Goal: Navigation & Orientation: Find specific page/section

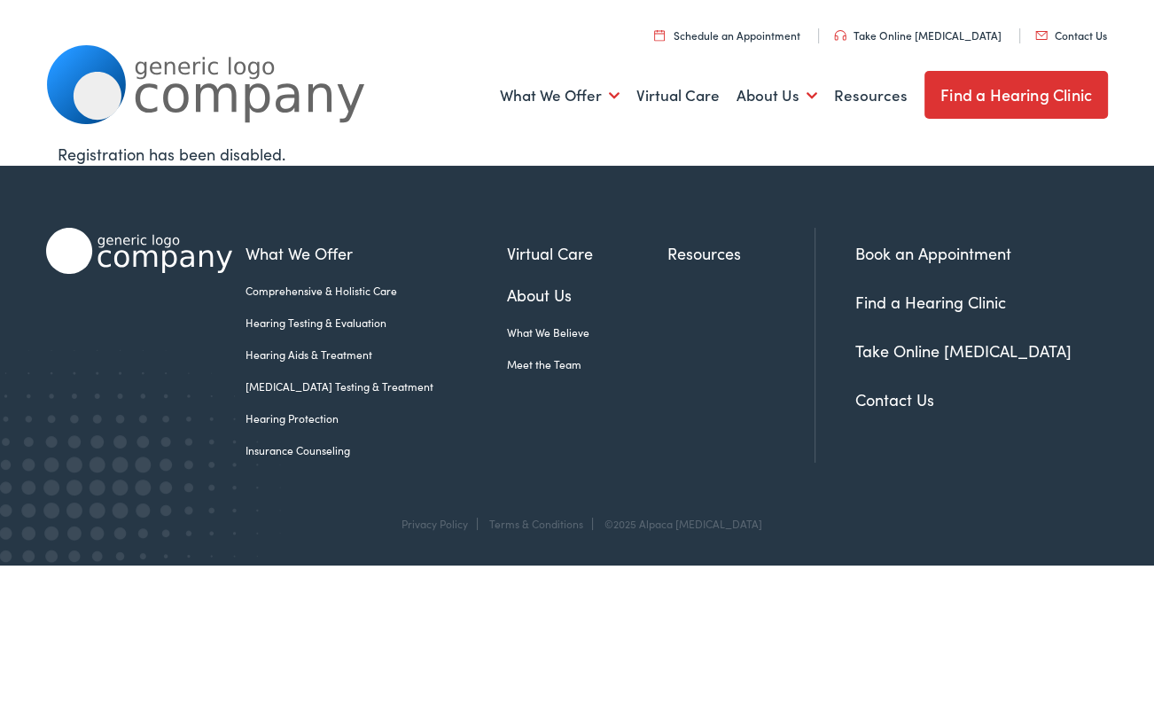
click at [523, 365] on link "Meet the Team" at bounding box center [587, 364] width 160 height 16
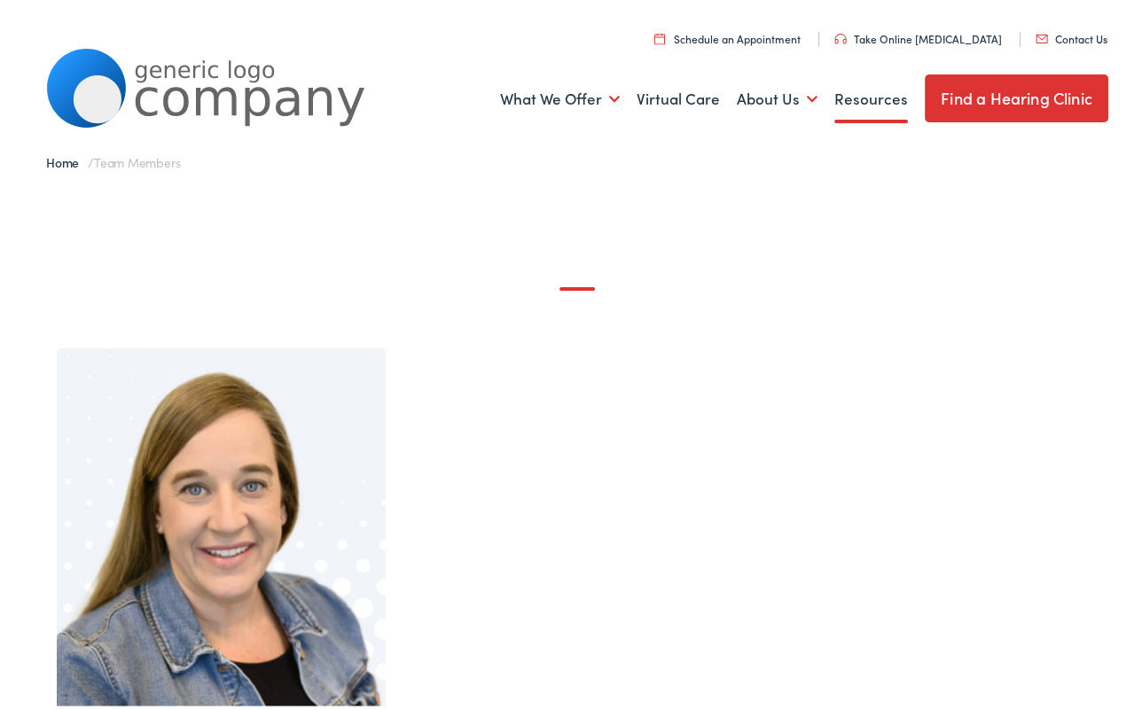
click at [860, 98] on link "Resources" at bounding box center [871, 96] width 74 height 66
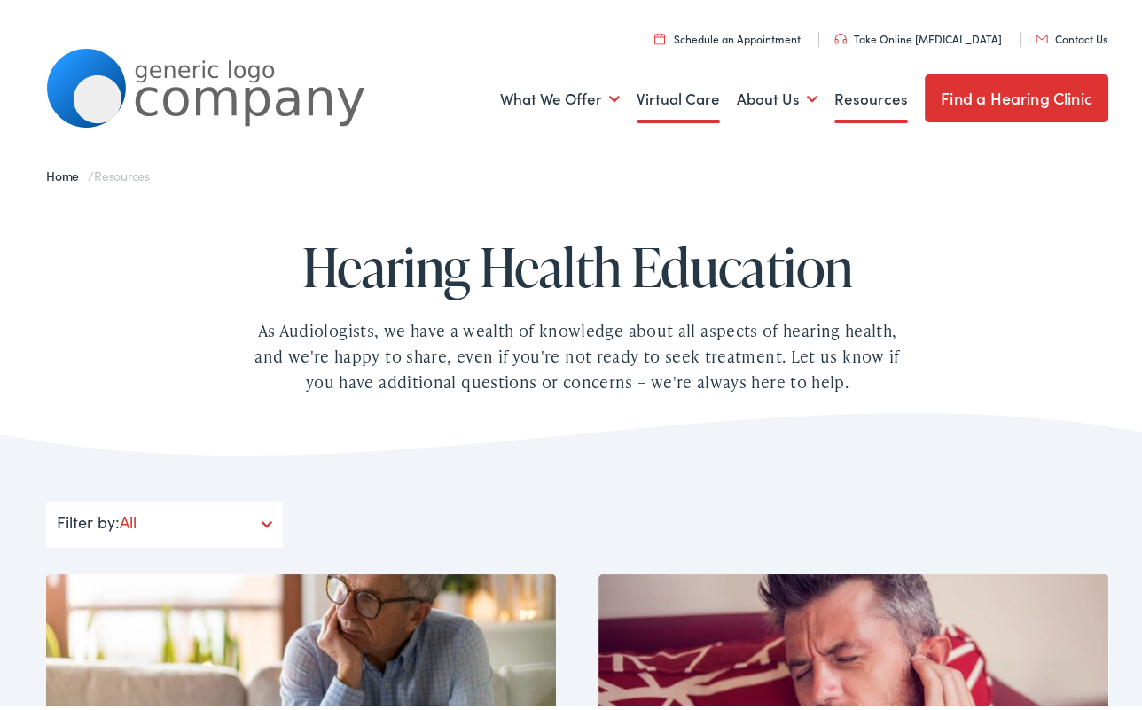
click at [669, 95] on link "Virtual Care" at bounding box center [677, 96] width 83 height 66
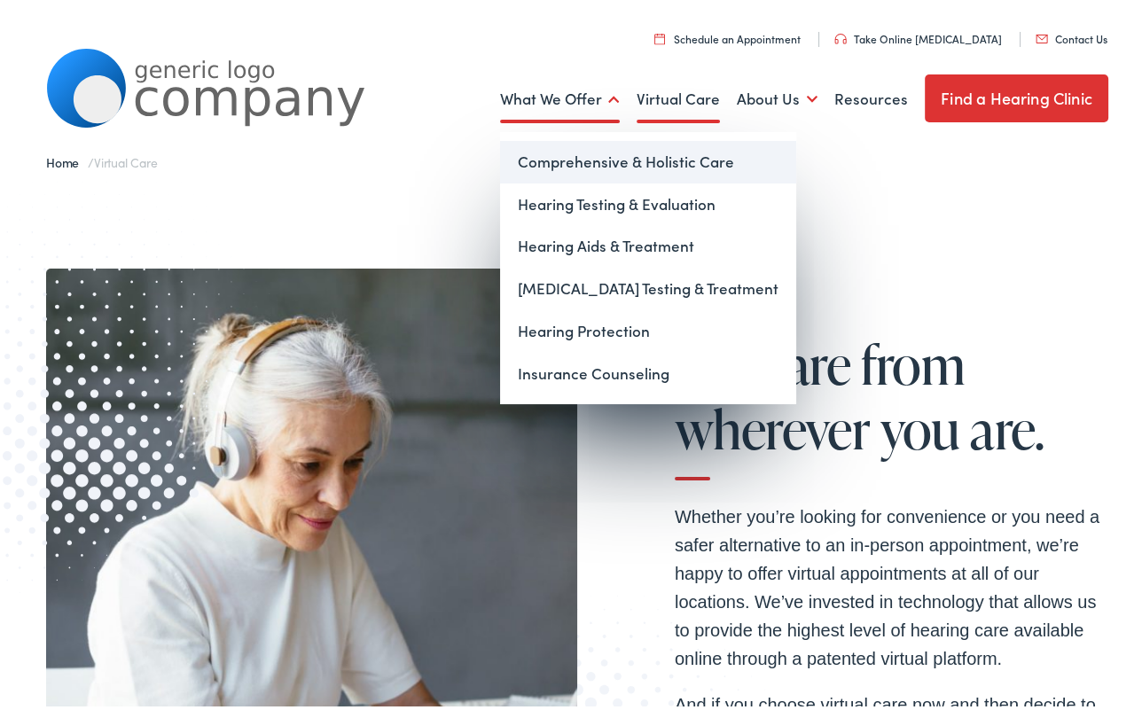
click at [597, 155] on link "Comprehensive & Holistic Care" at bounding box center [648, 158] width 296 height 43
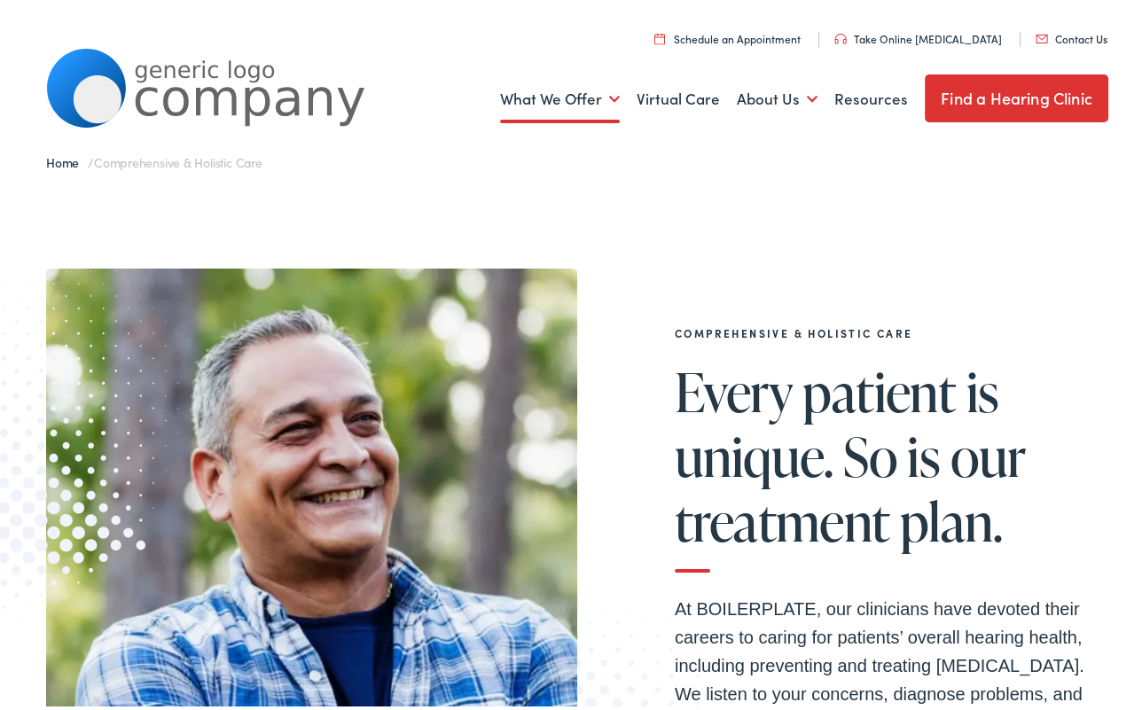
click at [1071, 36] on link "Contact Us" at bounding box center [1071, 34] width 72 height 15
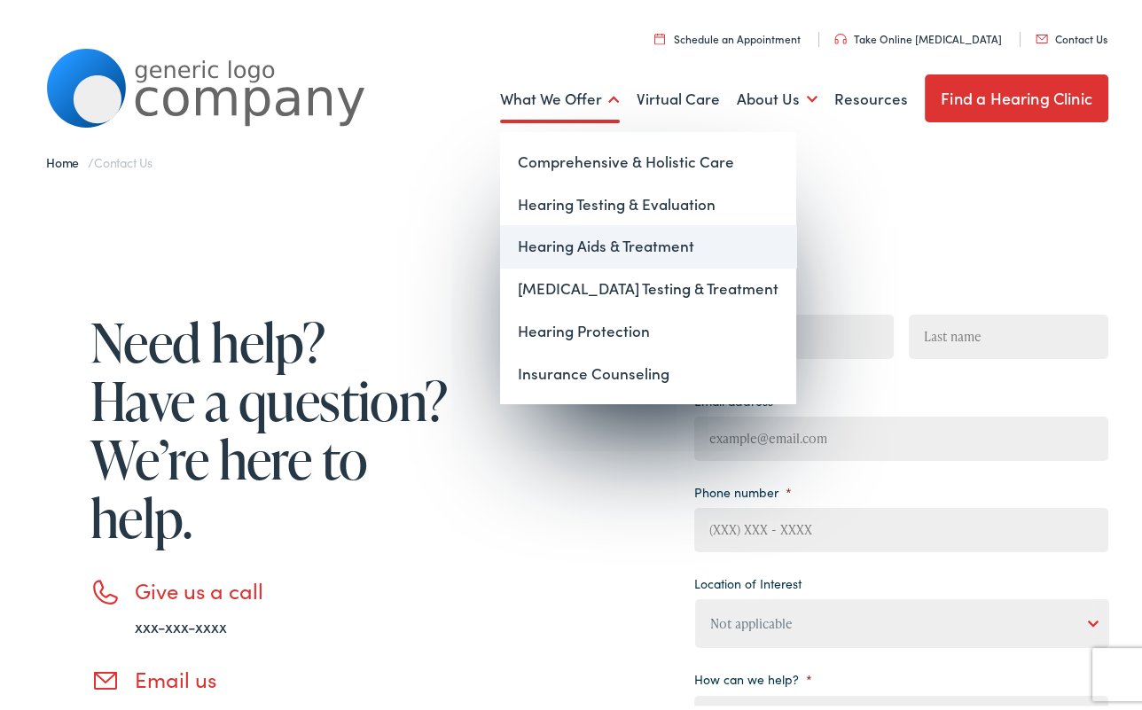
click at [574, 247] on link "Hearing Aids & Treatment" at bounding box center [648, 243] width 296 height 43
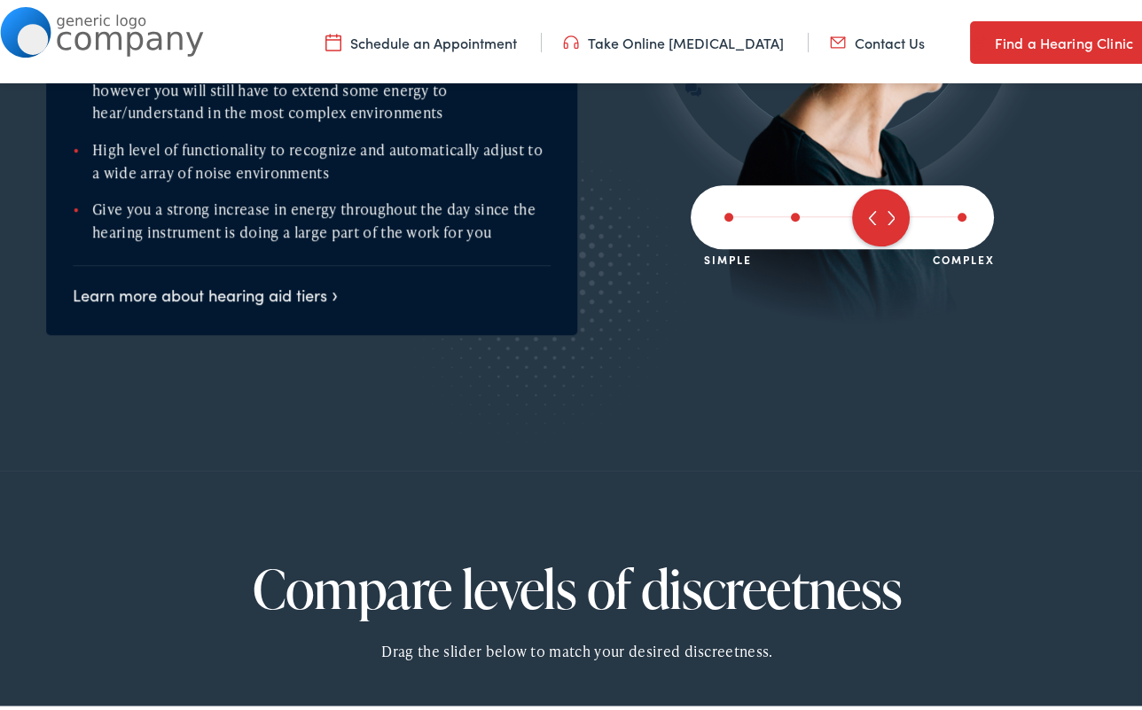
scroll to position [2256, 0]
